Goal: Information Seeking & Learning: Learn about a topic

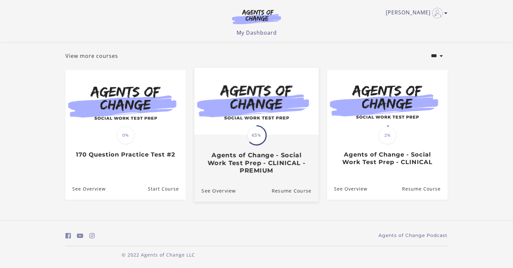
scroll to position [32, 0]
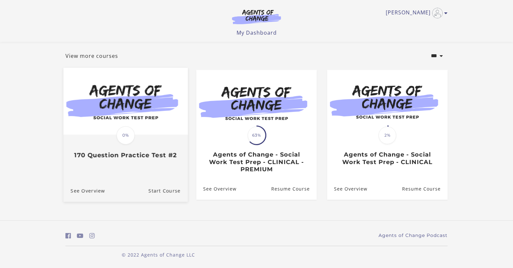
click at [114, 93] on img at bounding box center [125, 101] width 124 height 67
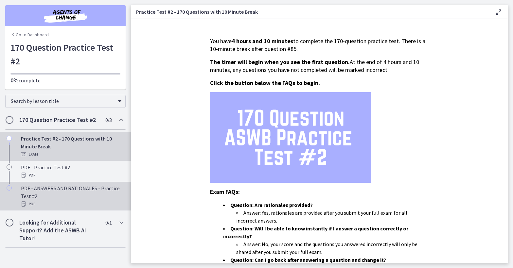
click at [50, 195] on div "PDF - ANSWERS AND RATIONALES - Practice Test #2 PDF" at bounding box center [72, 197] width 102 height 24
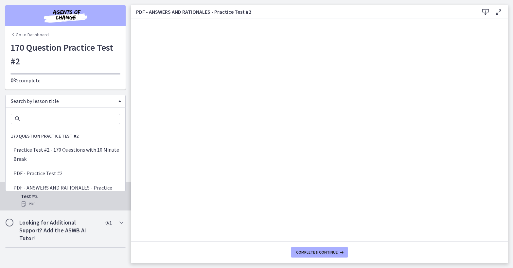
click at [97, 99] on span "Search by lesson title" at bounding box center [63, 101] width 104 height 7
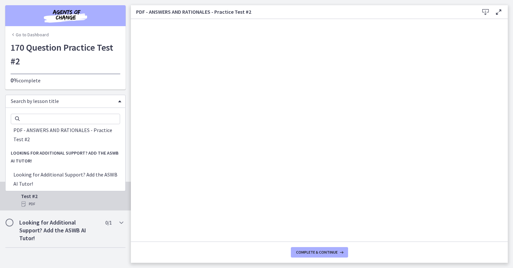
scroll to position [58, 0]
